Goal: Transaction & Acquisition: Purchase product/service

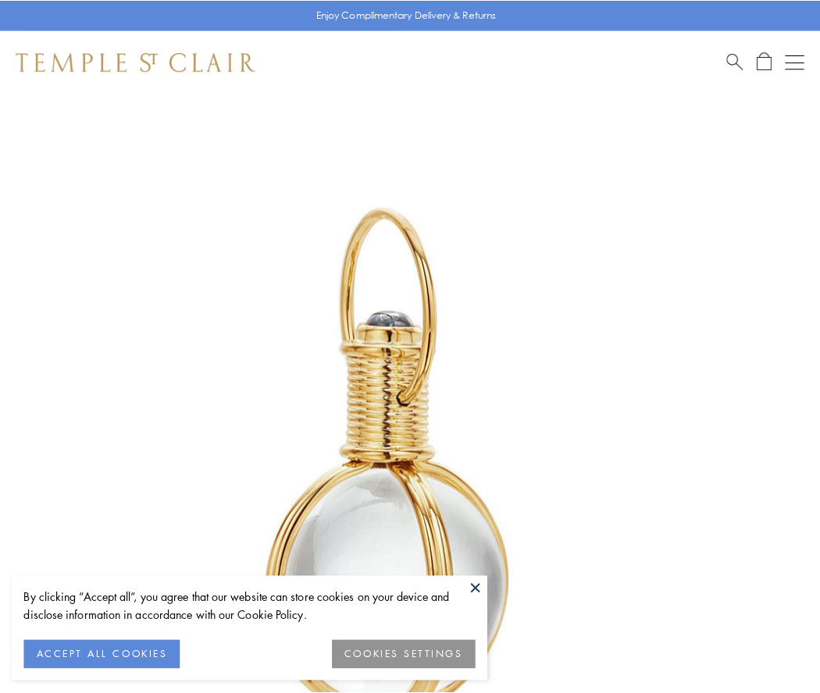
scroll to position [407, 0]
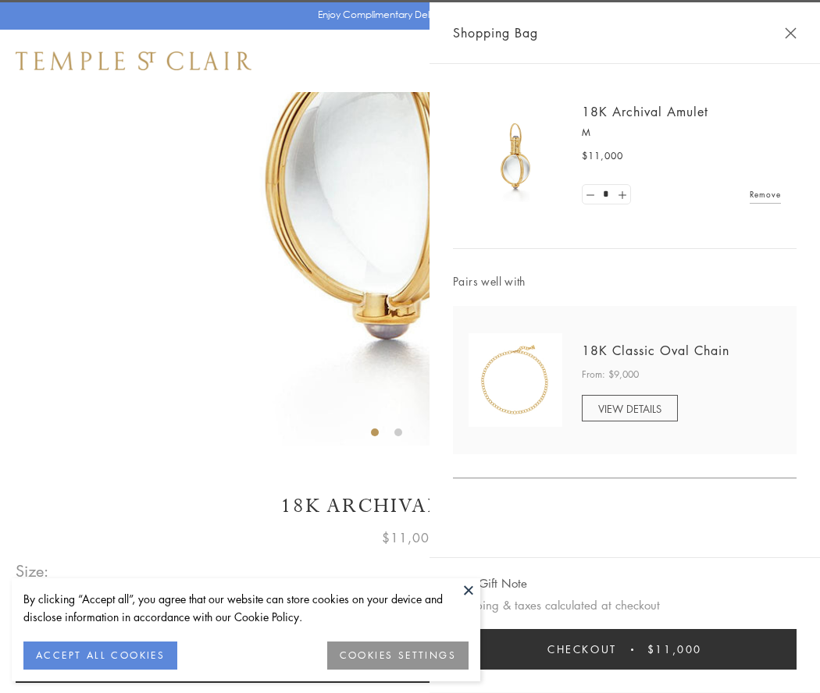
click at [625, 649] on button "Checkout $11,000" at bounding box center [624, 649] width 343 height 41
